Goal: Task Accomplishment & Management: Use online tool/utility

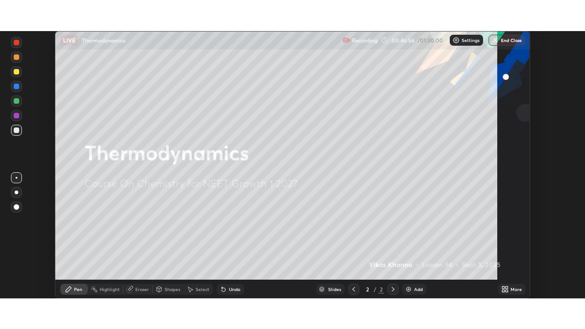
scroll to position [267, 585]
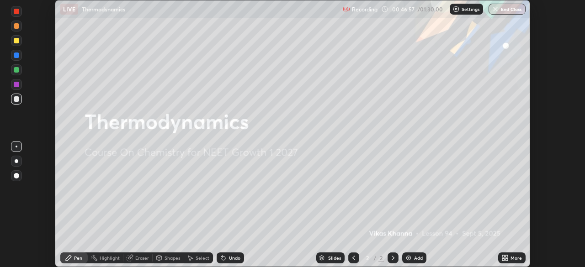
click at [507, 249] on icon at bounding box center [507, 257] width 2 height 2
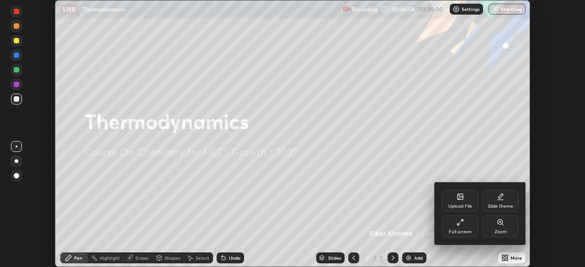
click at [462, 221] on icon at bounding box center [462, 221] width 2 height 2
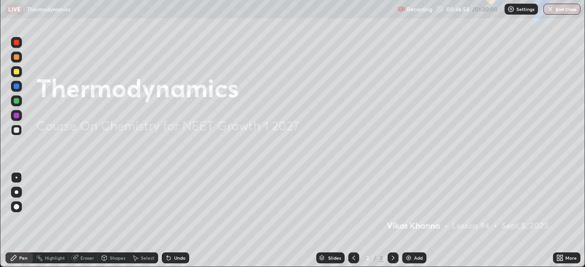
scroll to position [329, 585]
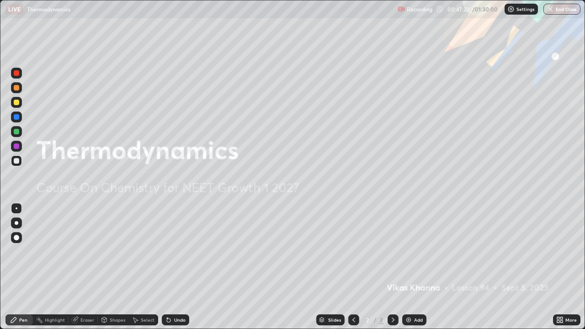
click at [206, 249] on div "Slides 2 / 2 Add" at bounding box center [371, 320] width 364 height 18
click at [417, 249] on div "Add" at bounding box center [418, 320] width 9 height 5
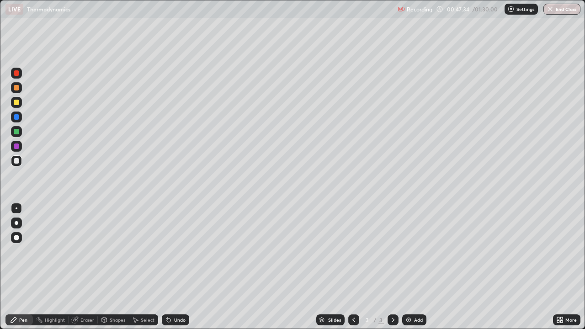
click at [84, 249] on div "Eraser" at bounding box center [83, 320] width 29 height 11
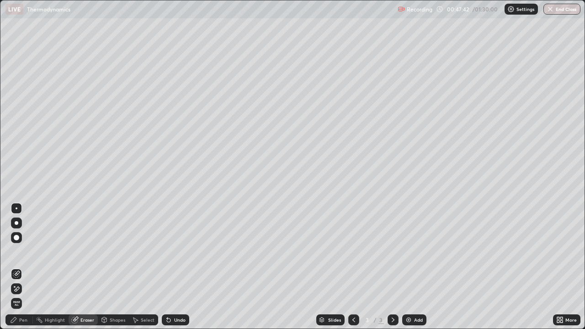
click at [167, 249] on icon at bounding box center [169, 321] width 4 height 4
click at [174, 249] on div "Undo" at bounding box center [175, 320] width 27 height 11
click at [176, 249] on div "Undo" at bounding box center [175, 320] width 27 height 11
click at [182, 249] on div "Undo" at bounding box center [175, 320] width 27 height 11
click at [175, 249] on div "Undo" at bounding box center [175, 320] width 27 height 11
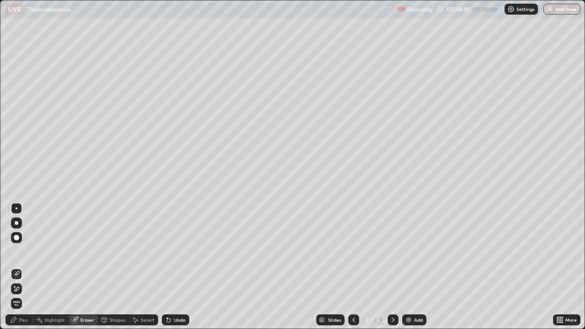
click at [557, 249] on div "More" at bounding box center [566, 320] width 27 height 11
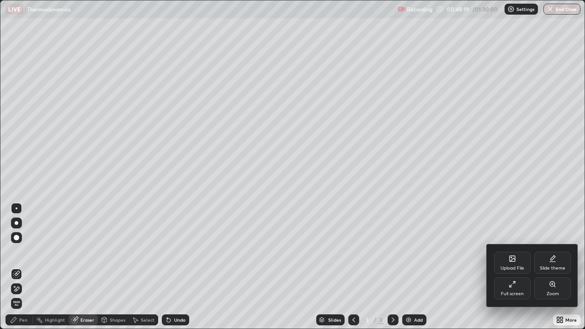
click at [518, 249] on div "Full screen" at bounding box center [512, 289] width 37 height 22
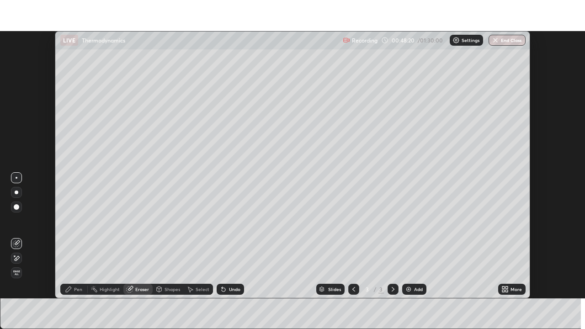
scroll to position [45454, 45136]
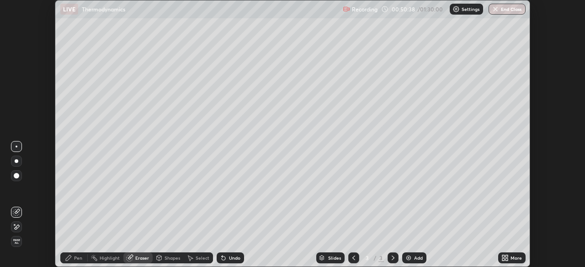
click at [504, 249] on icon at bounding box center [505, 258] width 7 height 7
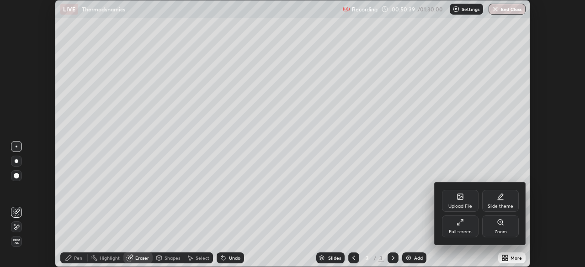
click at [463, 228] on div "Full screen" at bounding box center [460, 227] width 37 height 22
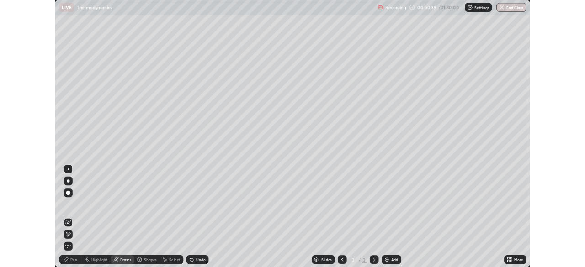
scroll to position [329, 585]
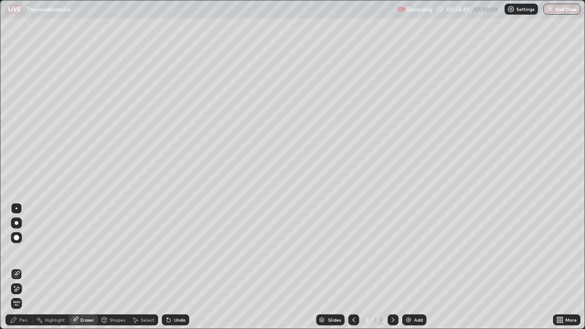
click at [568, 249] on div "More" at bounding box center [571, 320] width 11 height 5
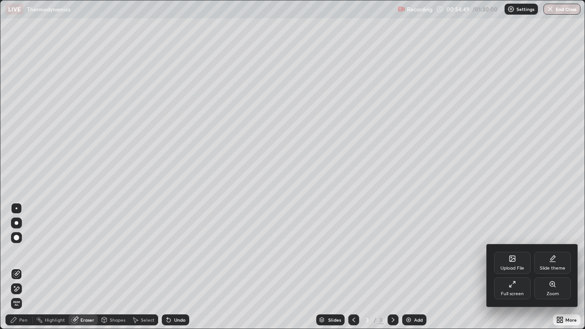
click at [562, 249] on div at bounding box center [292, 164] width 585 height 329
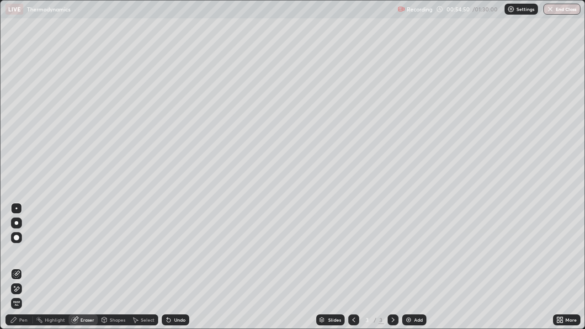
click at [561, 249] on icon at bounding box center [562, 322] width 2 height 2
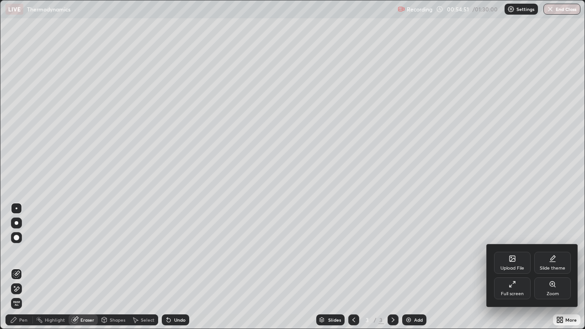
click at [519, 249] on div "Full screen" at bounding box center [512, 289] width 37 height 22
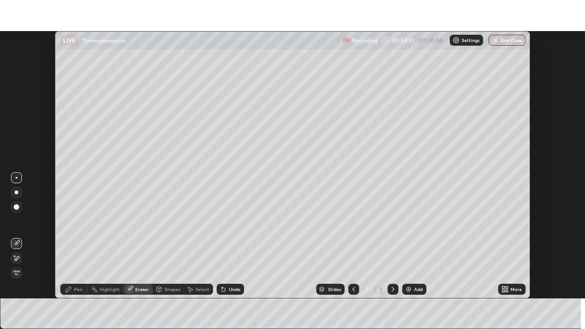
scroll to position [45454, 45136]
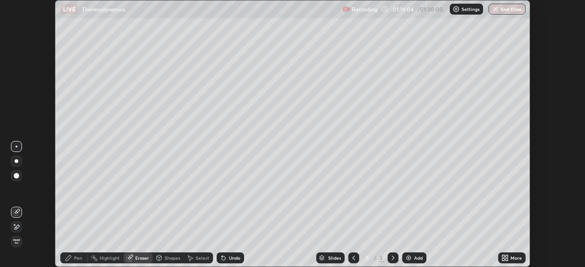
click at [508, 249] on icon at bounding box center [507, 257] width 2 height 2
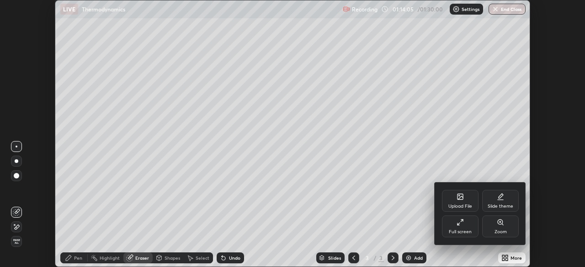
click at [458, 226] on icon at bounding box center [460, 222] width 7 height 7
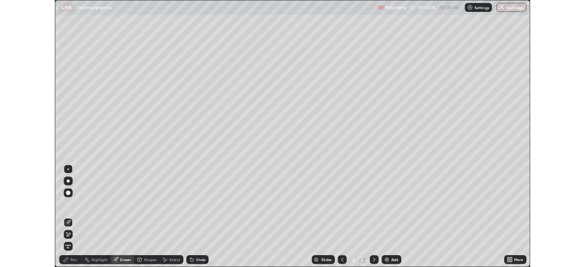
scroll to position [329, 585]
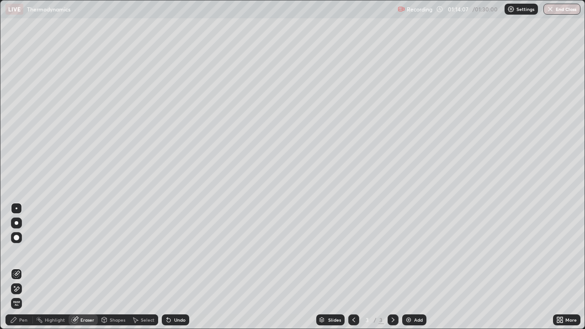
click at [17, 241] on div at bounding box center [16, 237] width 11 height 11
click at [22, 249] on div "Pen" at bounding box center [23, 320] width 8 height 5
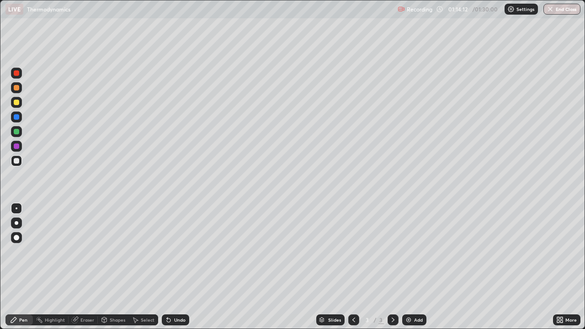
click at [16, 119] on div at bounding box center [16, 116] width 5 height 5
click at [17, 76] on div at bounding box center [16, 73] width 11 height 11
click at [17, 241] on div at bounding box center [16, 237] width 11 height 11
click at [50, 249] on div "Highlight" at bounding box center [51, 320] width 36 height 11
click at [167, 249] on icon at bounding box center [167, 318] width 1 height 1
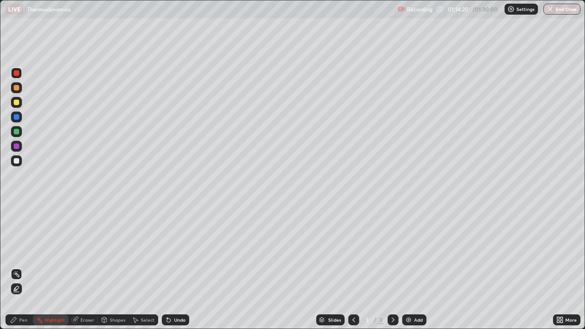
click at [169, 249] on icon at bounding box center [169, 321] width 4 height 4
click at [171, 249] on icon at bounding box center [168, 319] width 7 height 7
click at [167, 249] on icon at bounding box center [167, 318] width 1 height 1
click at [16, 249] on icon at bounding box center [16, 290] width 2 height 2
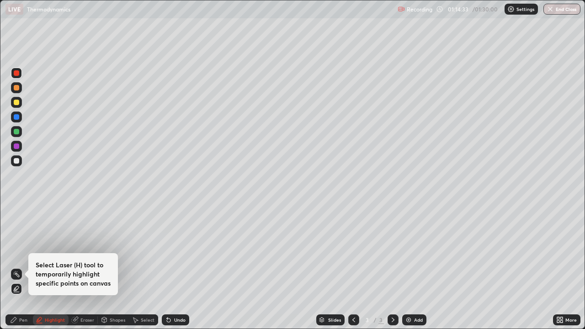
click at [17, 249] on icon at bounding box center [13, 319] width 7 height 7
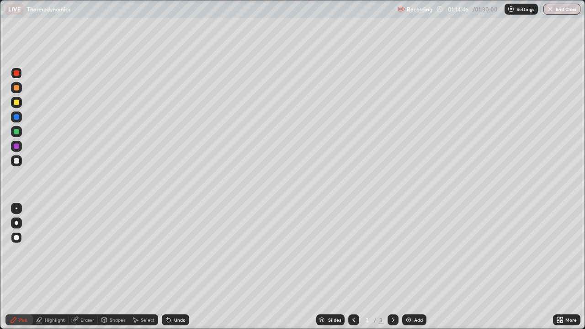
click at [84, 249] on div "Eraser" at bounding box center [83, 320] width 29 height 11
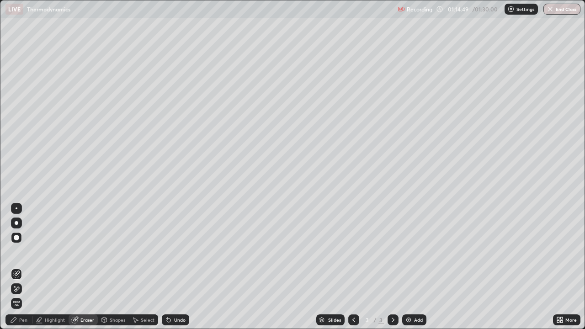
click at [16, 249] on span "Erase all" at bounding box center [16, 303] width 10 height 5
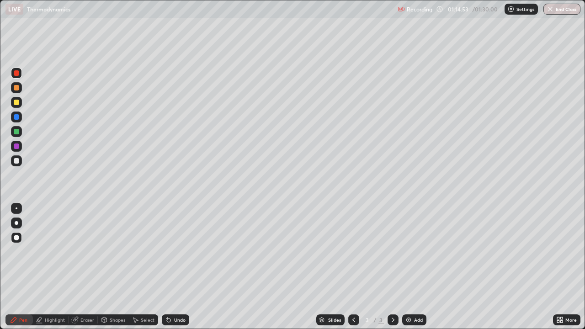
click at [16, 90] on div at bounding box center [16, 87] width 5 height 5
click at [15, 103] on div at bounding box center [16, 102] width 5 height 5
click at [15, 118] on div at bounding box center [16, 116] width 5 height 5
click at [16, 132] on div at bounding box center [16, 131] width 5 height 5
click at [88, 249] on div "Eraser" at bounding box center [87, 320] width 14 height 5
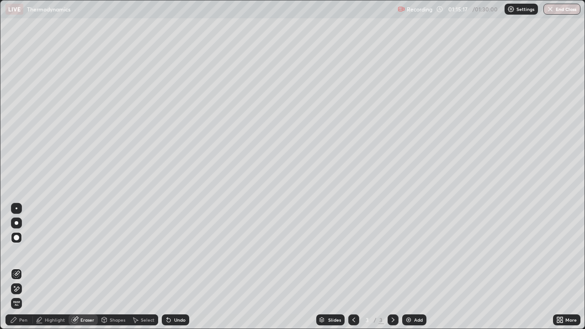
click at [16, 249] on icon at bounding box center [17, 289] width 5 height 5
click at [17, 249] on icon at bounding box center [16, 274] width 7 height 7
click at [18, 249] on div "Pen" at bounding box center [18, 320] width 27 height 11
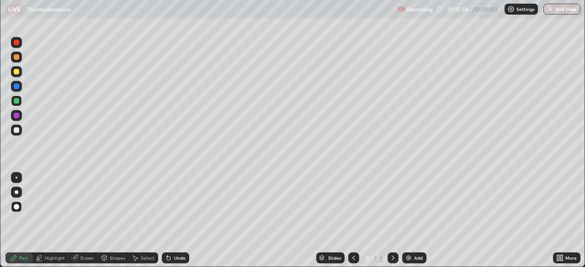
scroll to position [45454, 45136]
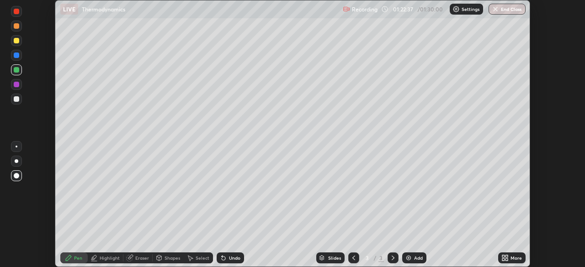
click at [504, 11] on button "End Class" at bounding box center [507, 9] width 37 height 11
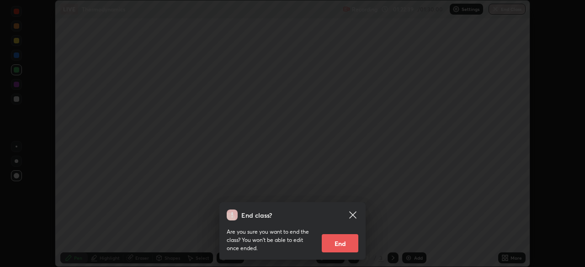
click at [397, 176] on div "End class? Are you sure you want to end the class? You won’t be able to edit on…" at bounding box center [292, 133] width 585 height 267
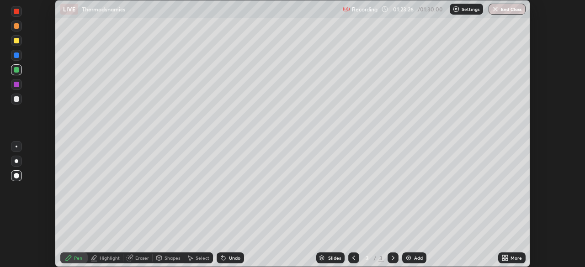
click at [515, 13] on button "End Class" at bounding box center [507, 9] width 37 height 11
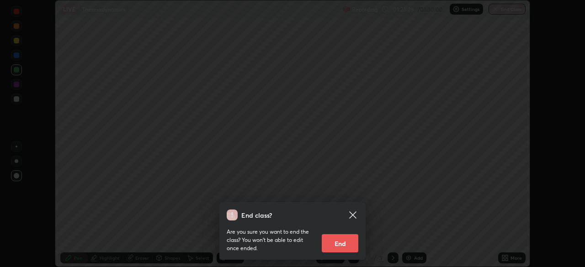
click at [347, 242] on button "End" at bounding box center [340, 244] width 37 height 18
